Goal: Check status: Check status

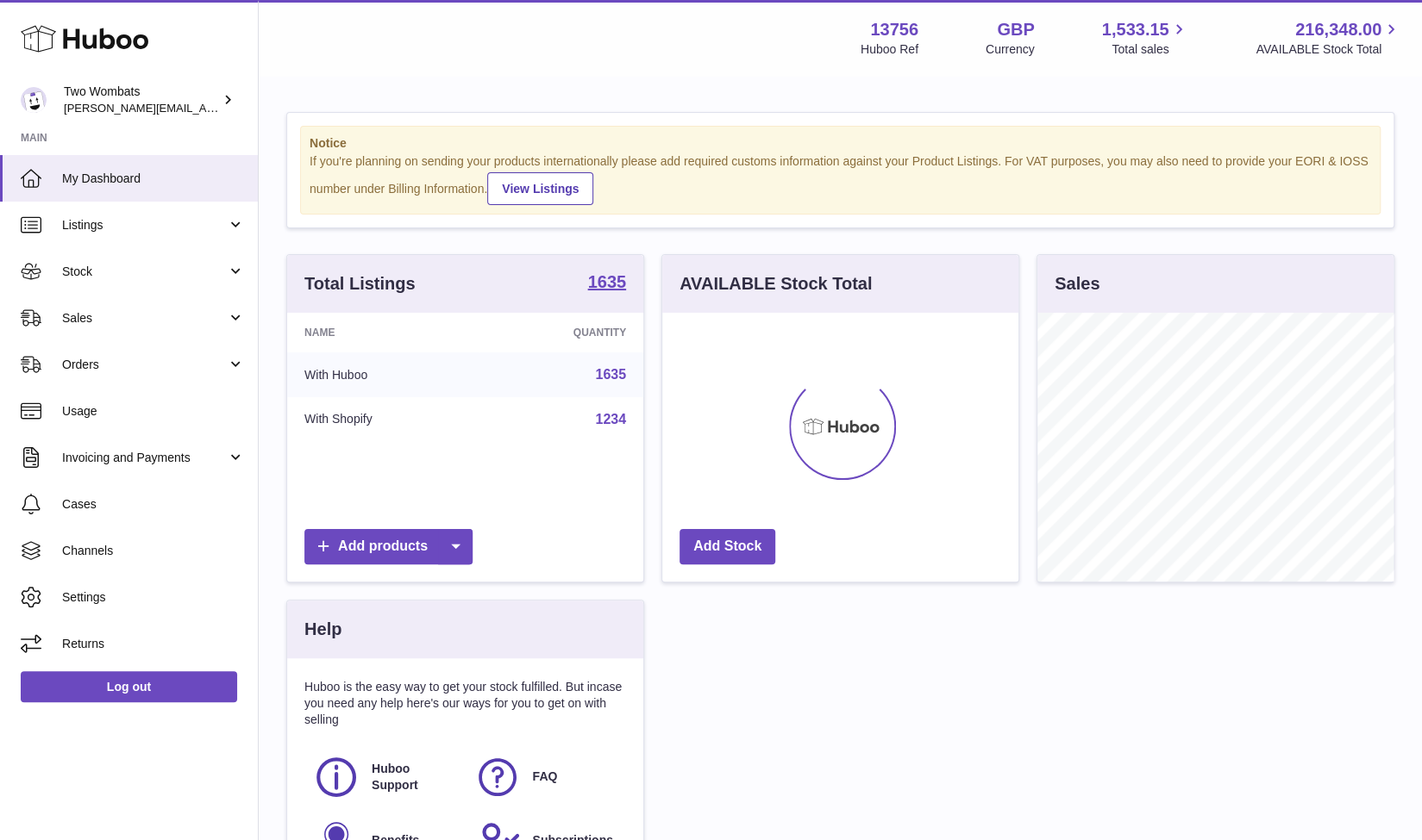
scroll to position [269, 357]
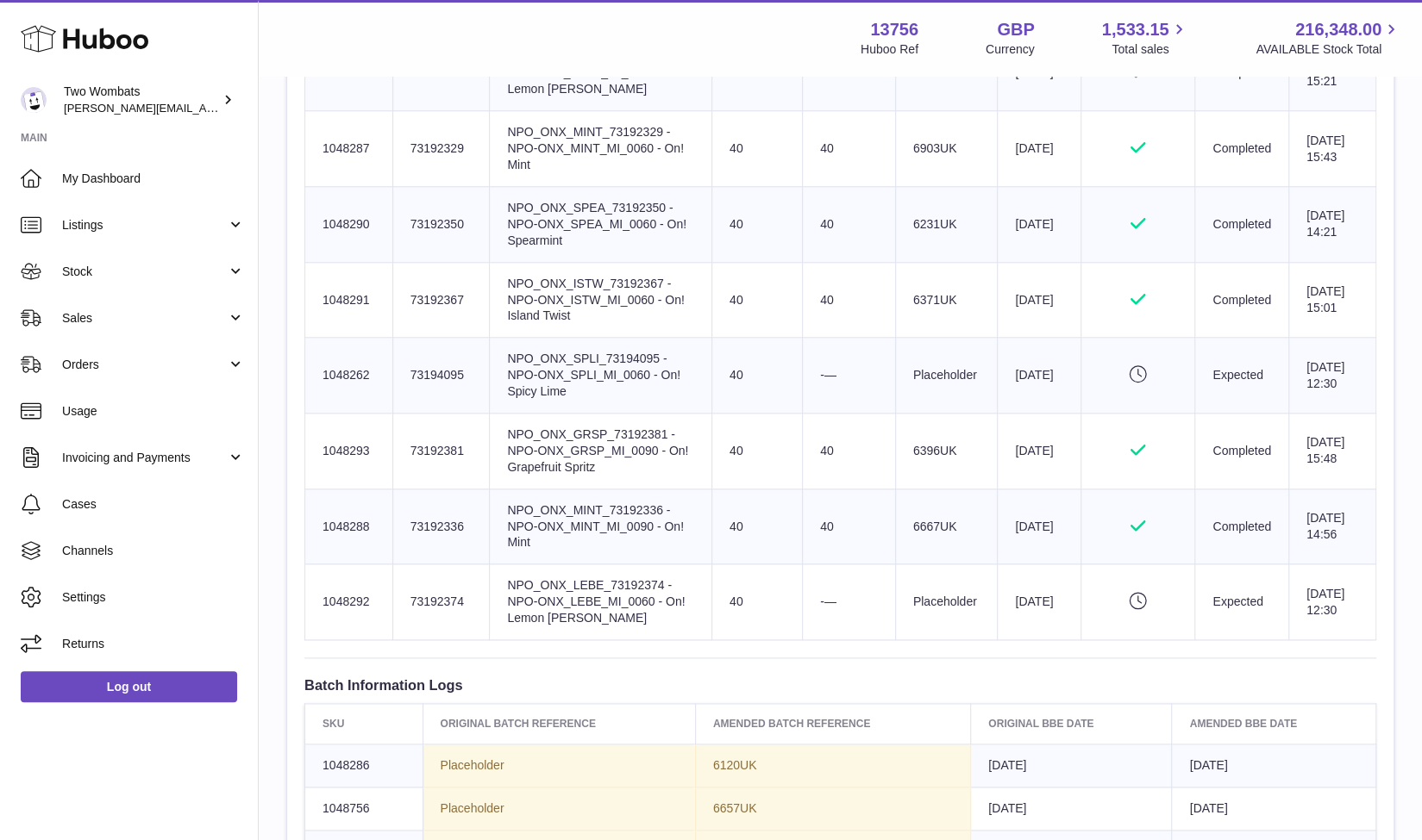
scroll to position [1093, 0]
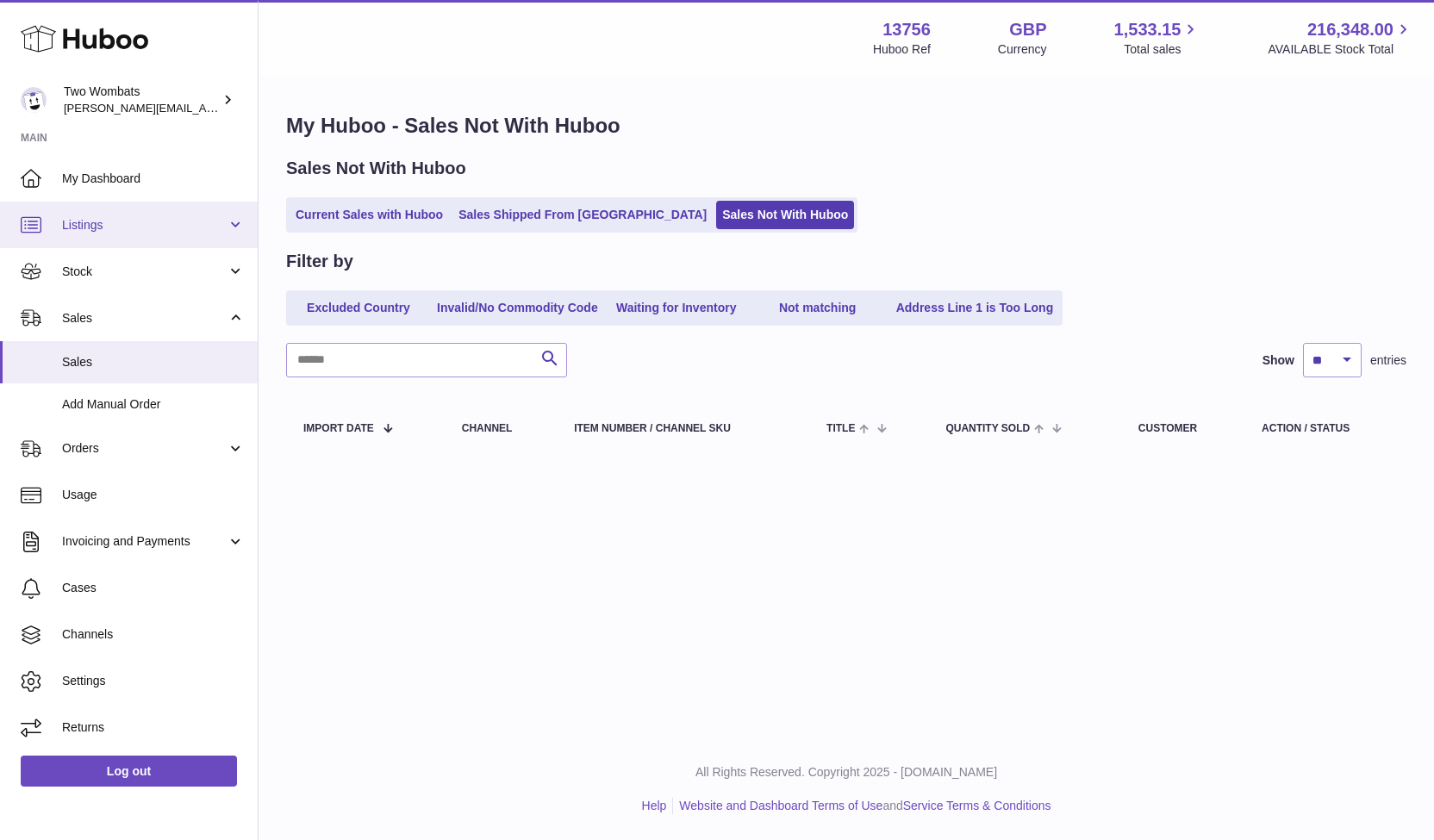
click at [181, 227] on span "Listings" at bounding box center [144, 225] width 165 height 17
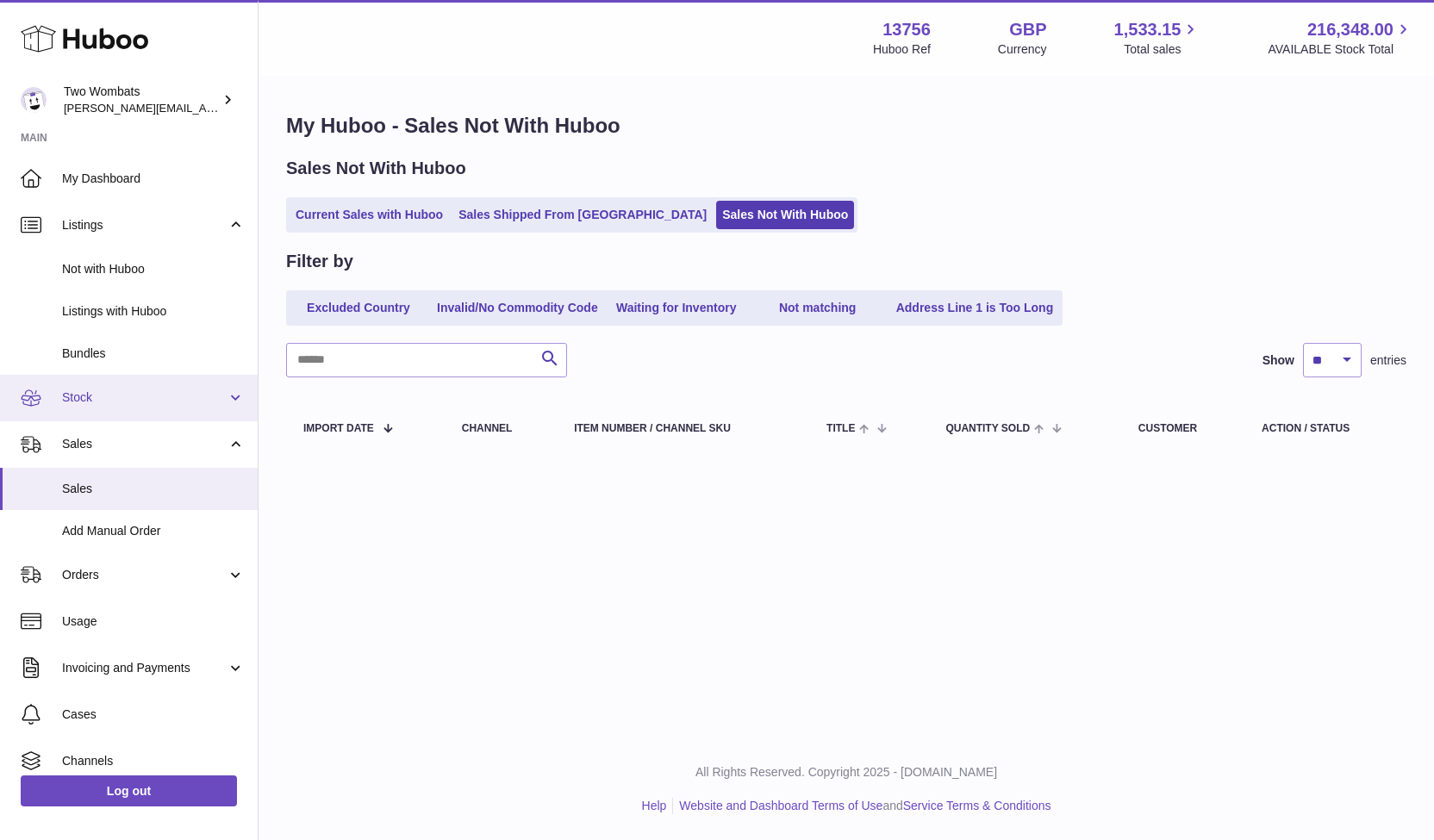
click at [166, 402] on span "Stock" at bounding box center [144, 398] width 165 height 17
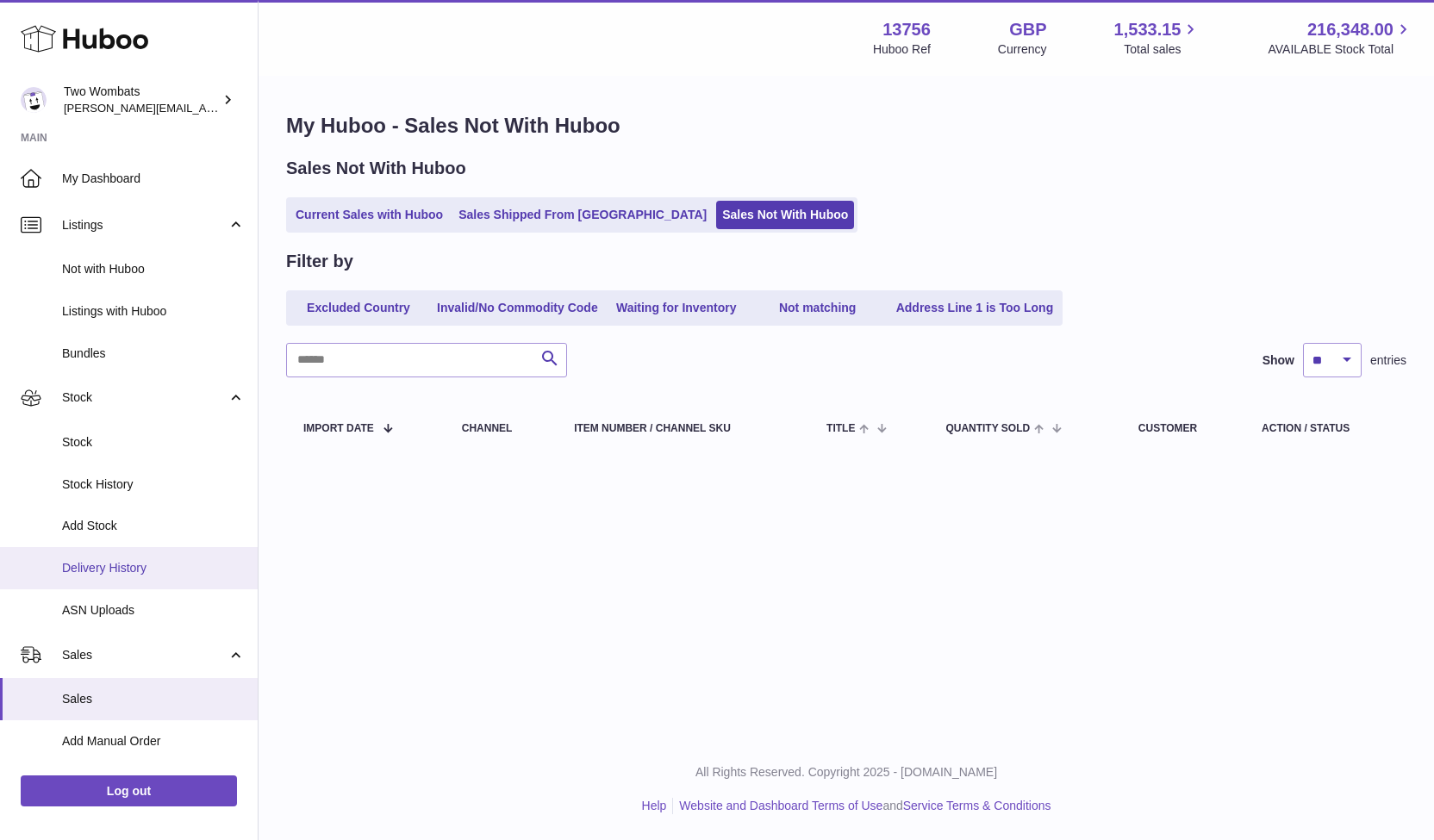
click at [136, 567] on span "Delivery History" at bounding box center [153, 568] width 182 height 17
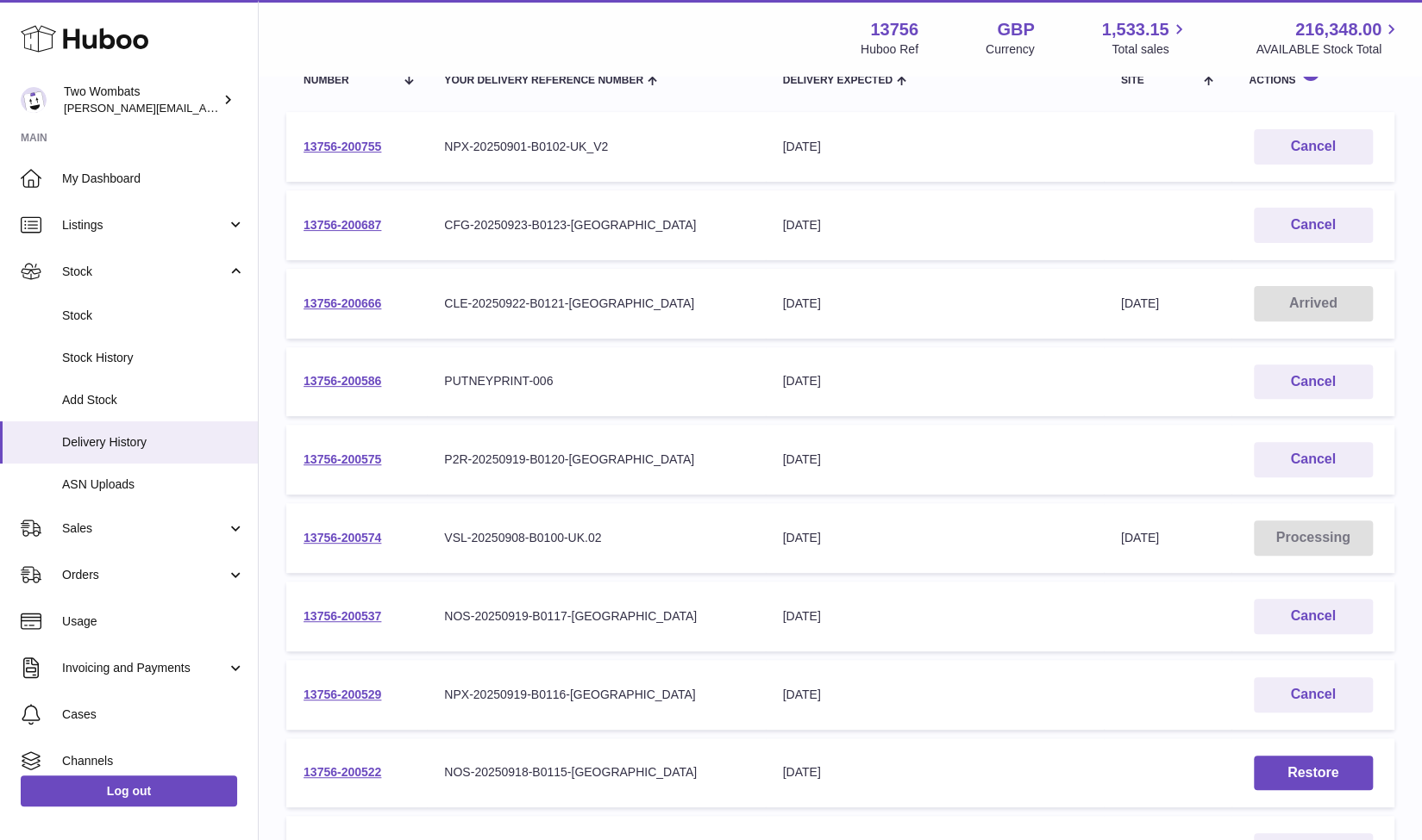
scroll to position [239, 0]
click at [332, 303] on link "13756-200666" at bounding box center [342, 304] width 78 height 14
